Goal: Find specific page/section: Find specific page/section

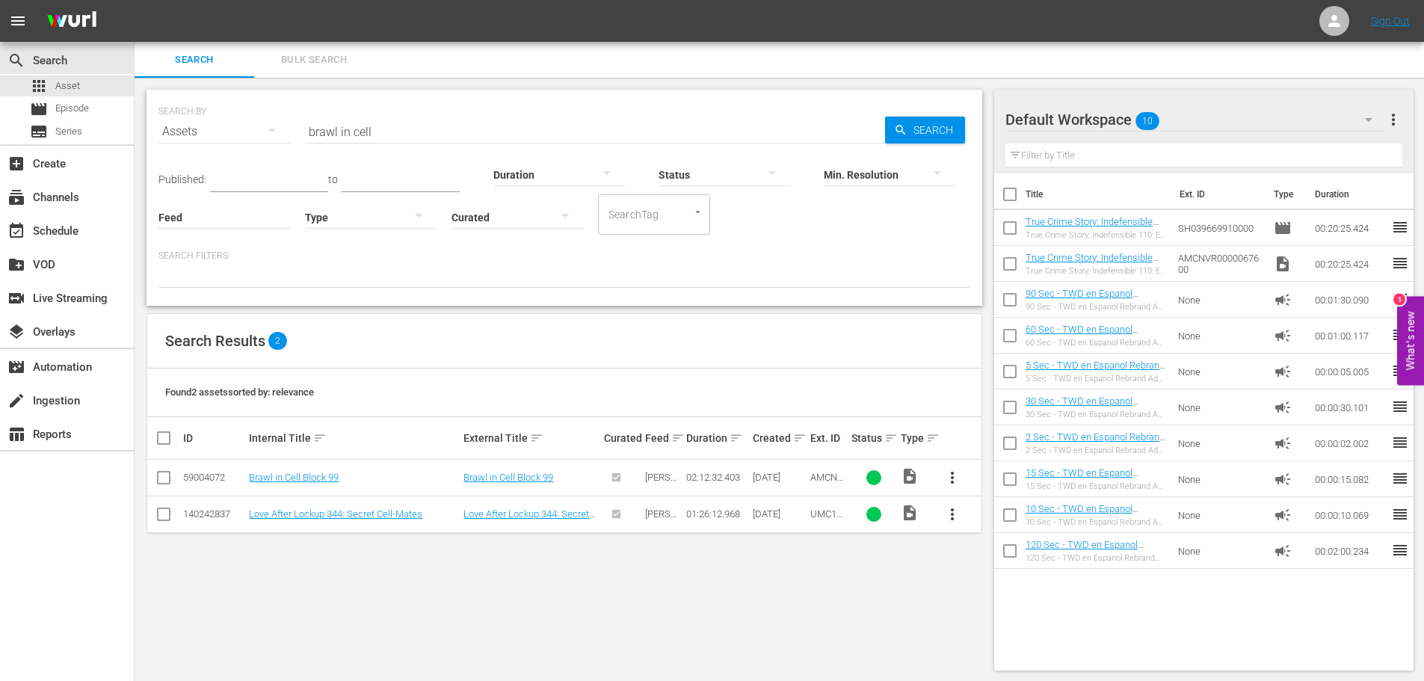
scroll to position [1, 0]
drag, startPoint x: 384, startPoint y: 129, endPoint x: 266, endPoint y: 108, distance: 119.8
click at [300, 118] on div "SEARCH BY Search By Assets Search ID, Title, Description, Keywords, or Category…" at bounding box center [564, 121] width 812 height 54
type input "man who kill"
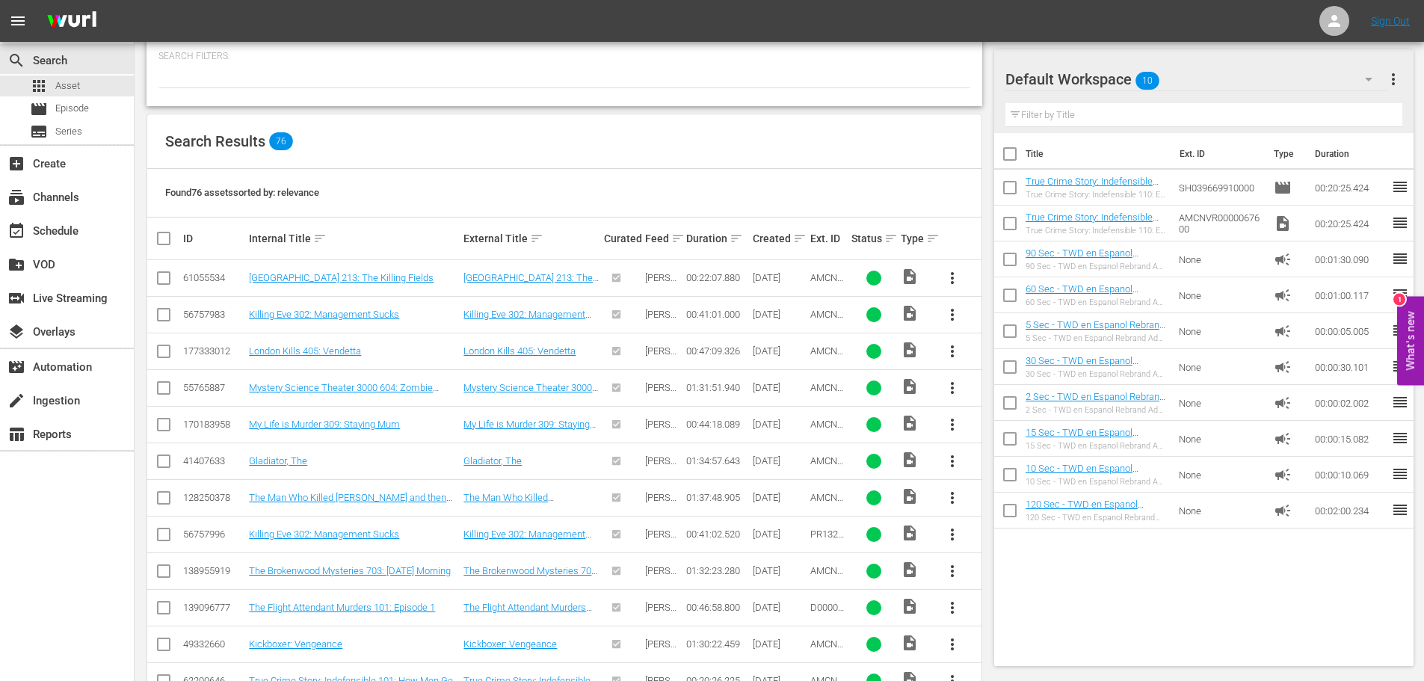
scroll to position [201, 0]
click at [410, 502] on link "The Man Who Killed [PERSON_NAME] and then The Bigfoot" at bounding box center [347, 501] width 197 height 22
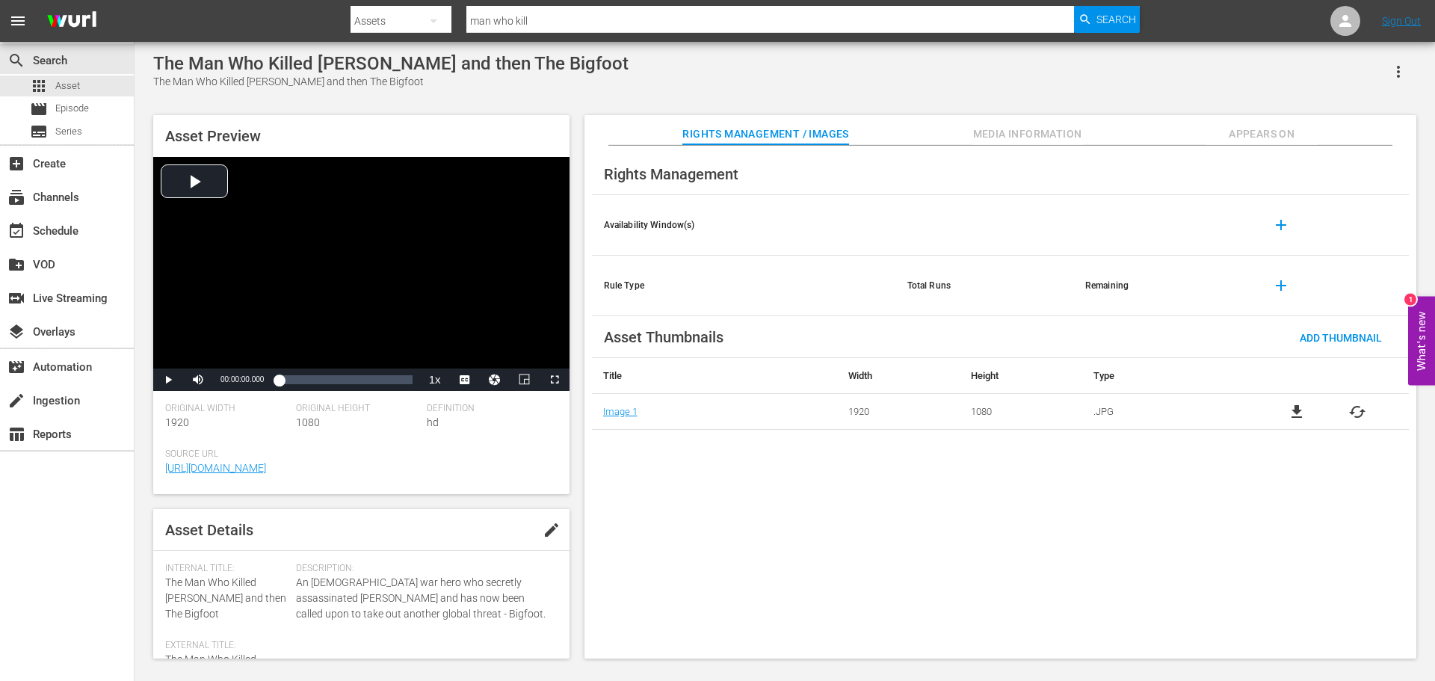
drag, startPoint x: 561, startPoint y: 13, endPoint x: 304, endPoint y: -57, distance: 267.1
click at [304, 0] on html "menu Search By Assets Search ID, Title, Description, Keywords, or Category man …" at bounding box center [717, 340] width 1435 height 681
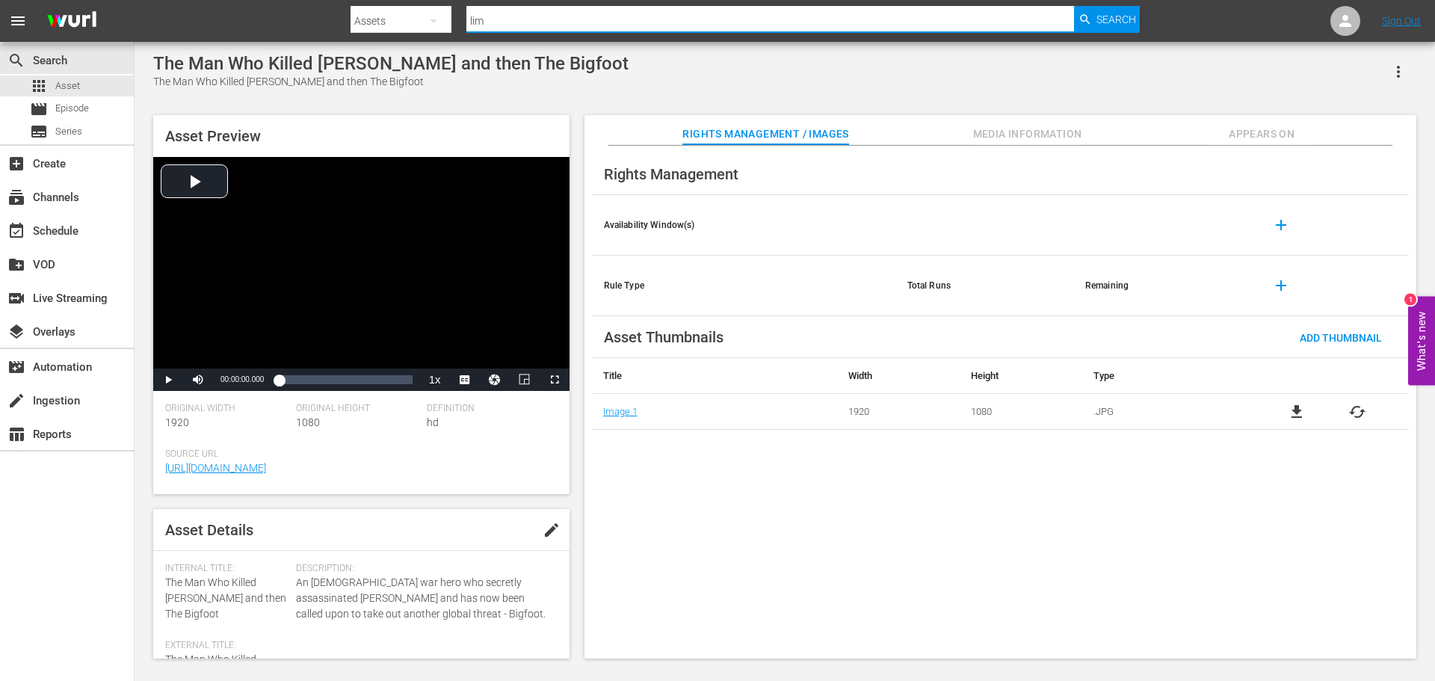
type input "lime"
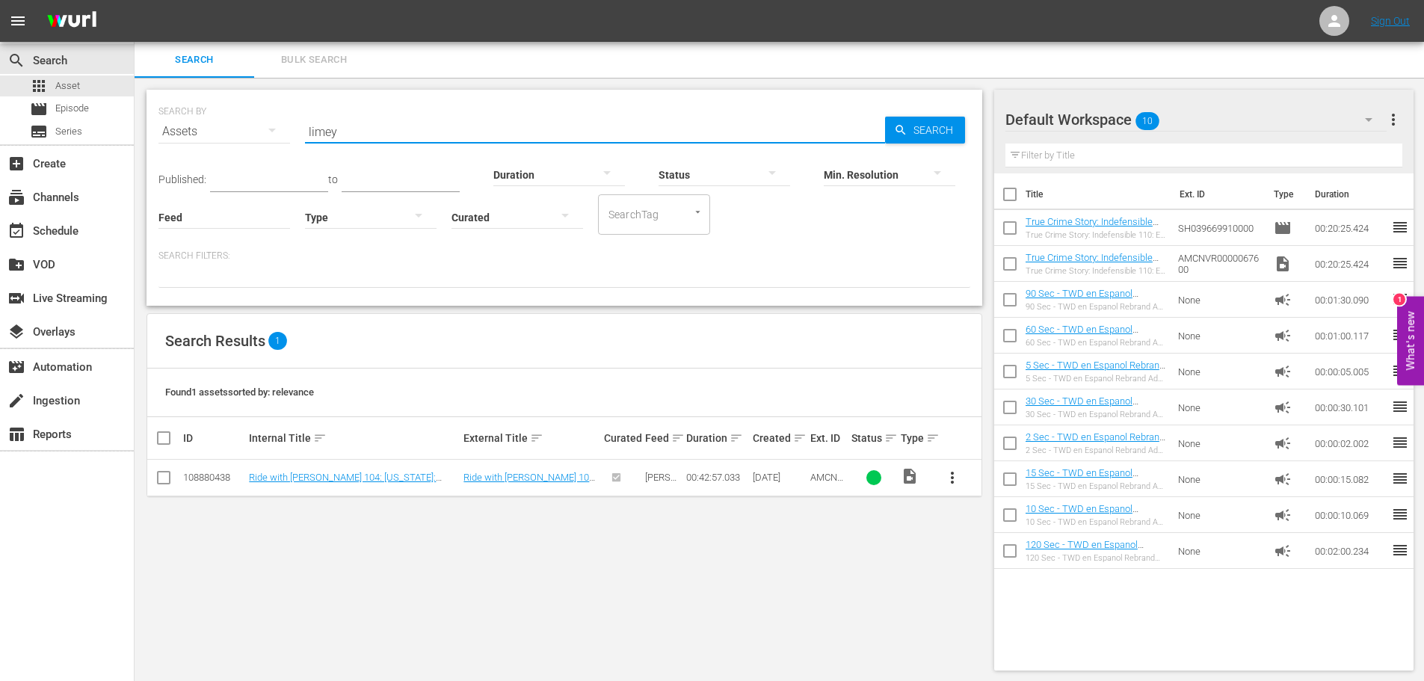
drag, startPoint x: 368, startPoint y: 124, endPoint x: 182, endPoint y: 110, distance: 185.9
click at [237, 123] on div "SEARCH BY Search By Assets Search ID, Title, Description, Keywords, or Category…" at bounding box center [564, 123] width 812 height 54
type input "art of the steal"
